Goal: Find specific page/section: Find specific page/section

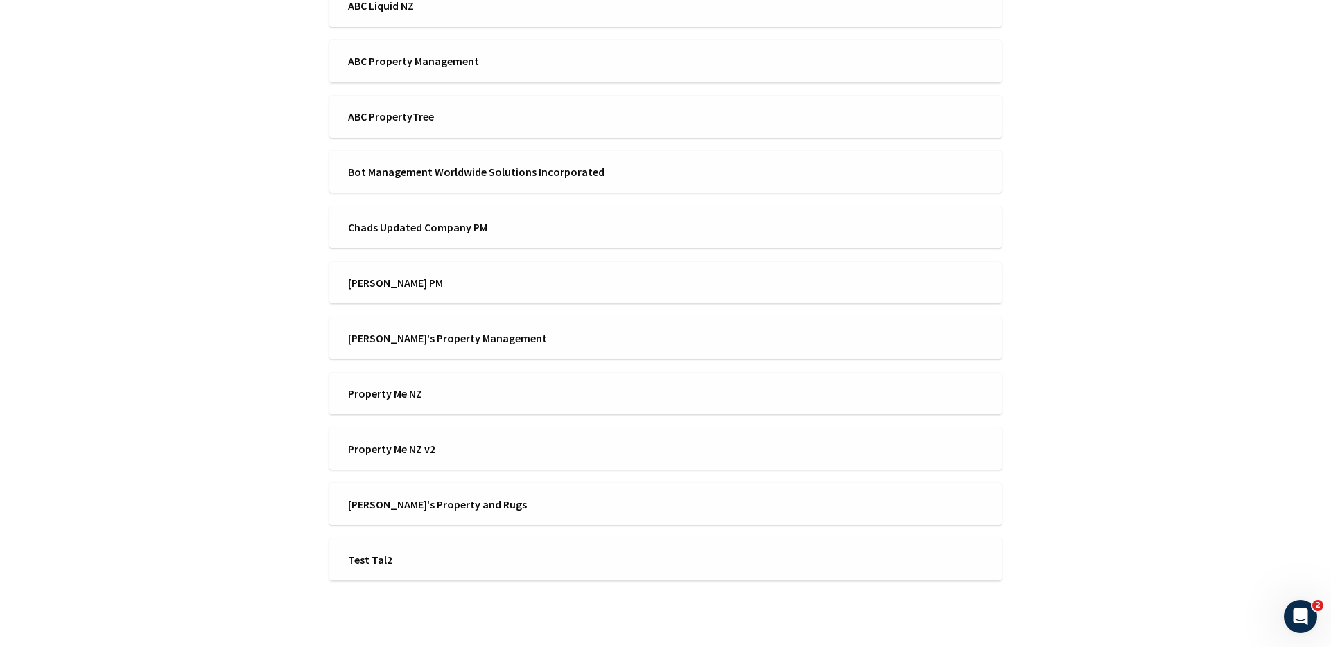
scroll to position [406, 0]
click at [432, 446] on span "Property Me NZ v2" at bounding box center [502, 446] width 308 height 15
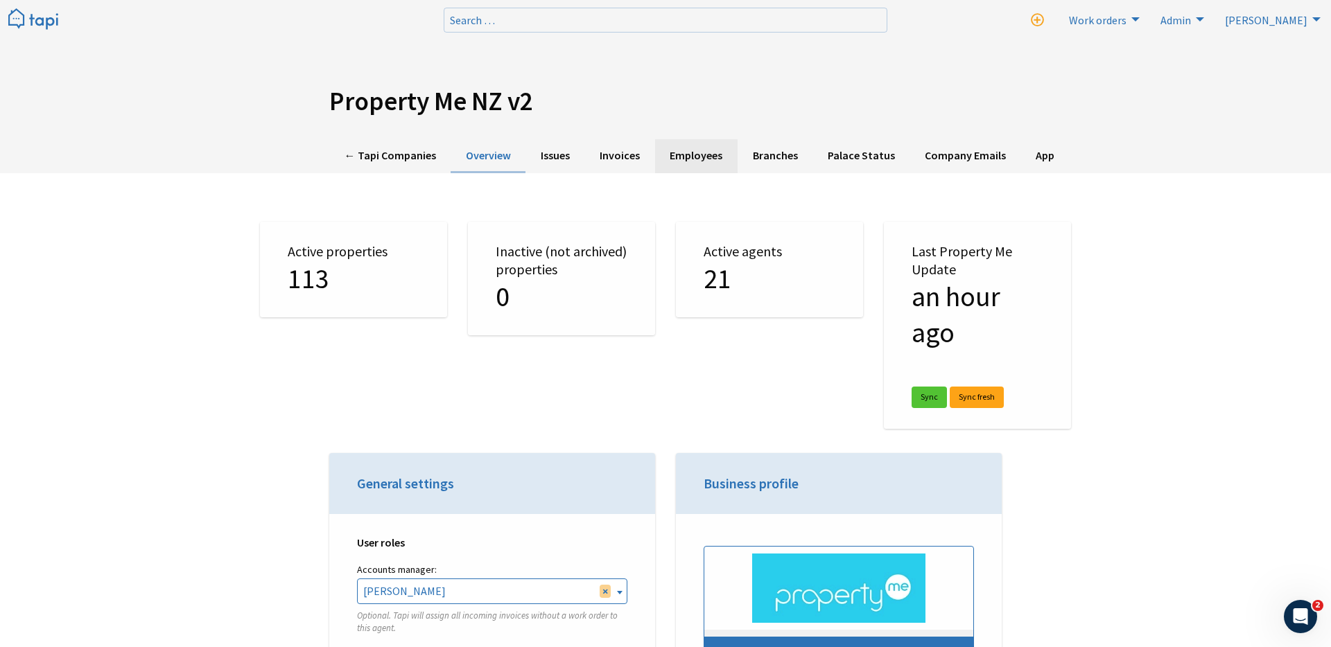
click at [700, 155] on link "Employees" at bounding box center [696, 156] width 82 height 34
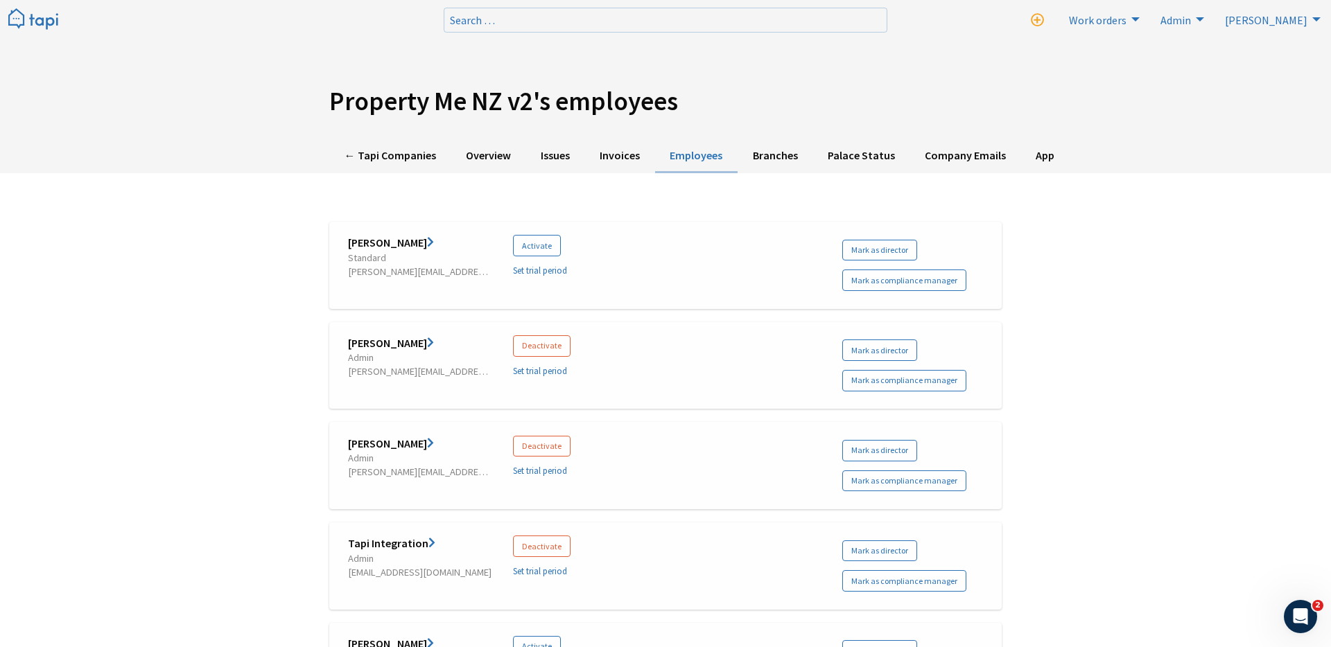
click at [46, 23] on img at bounding box center [33, 19] width 50 height 23
